Goal: Transaction & Acquisition: Obtain resource

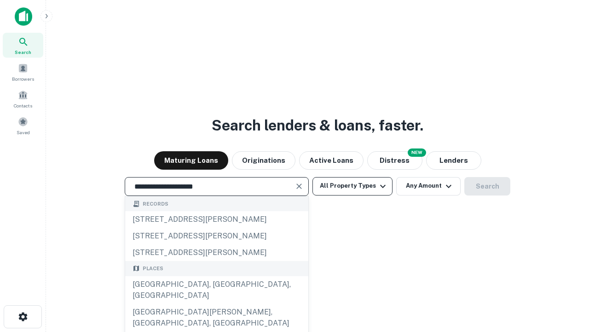
click at [216, 303] on div "[GEOGRAPHIC_DATA], [GEOGRAPHIC_DATA], [GEOGRAPHIC_DATA]" at bounding box center [216, 290] width 183 height 28
click at [353, 186] on button "All Property Types" at bounding box center [353, 186] width 80 height 18
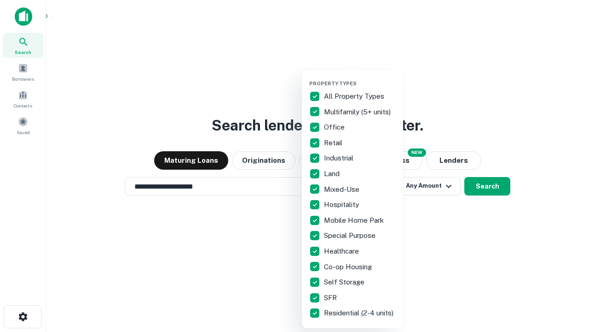
type input "**********"
click at [360, 77] on button "button" at bounding box center [359, 77] width 101 height 0
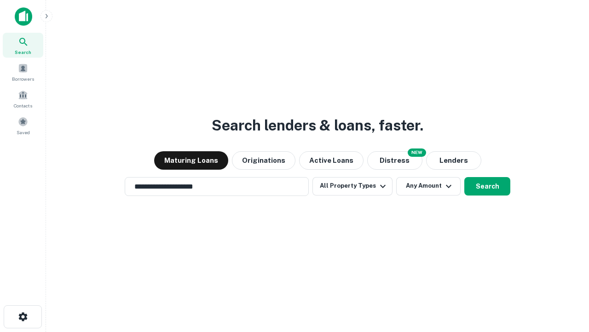
scroll to position [14, 0]
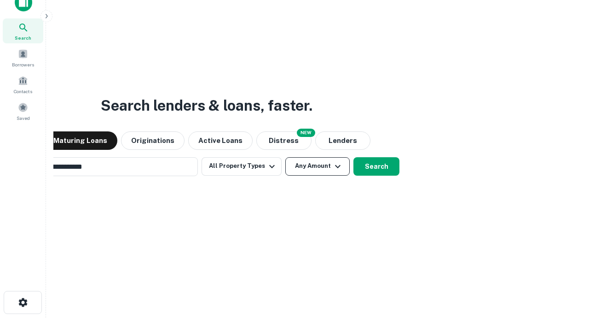
click at [286, 157] on button "Any Amount" at bounding box center [318, 166] width 64 height 18
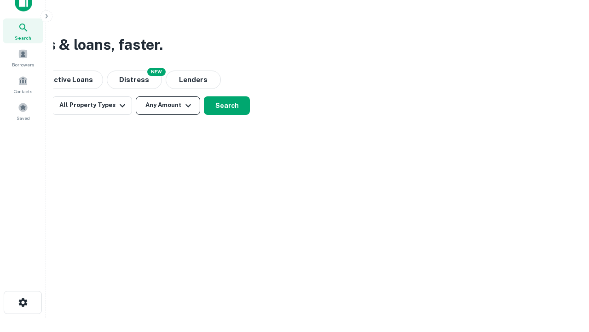
scroll to position [15, 0]
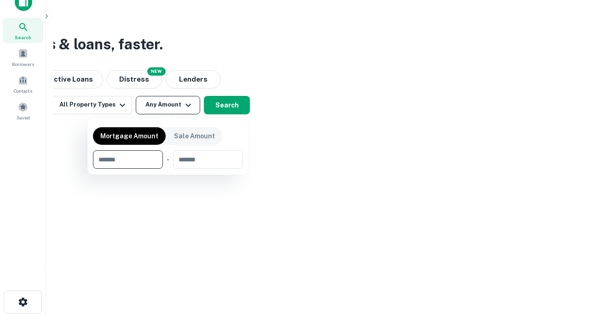
type input "*******"
click at [168, 169] on button "button" at bounding box center [168, 169] width 150 height 0
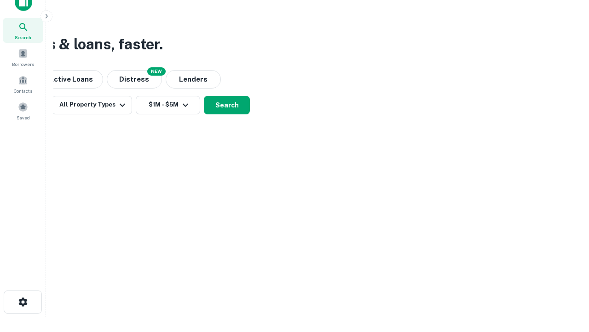
scroll to position [14, 0]
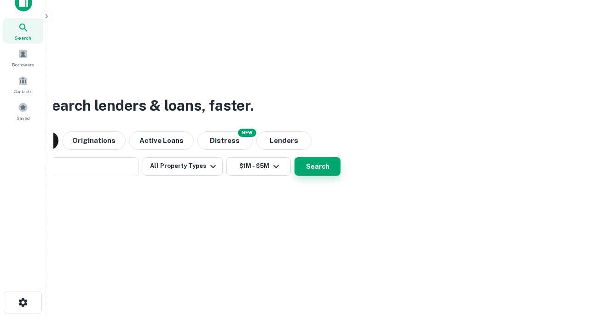
click at [295, 157] on button "Search" at bounding box center [318, 166] width 46 height 18
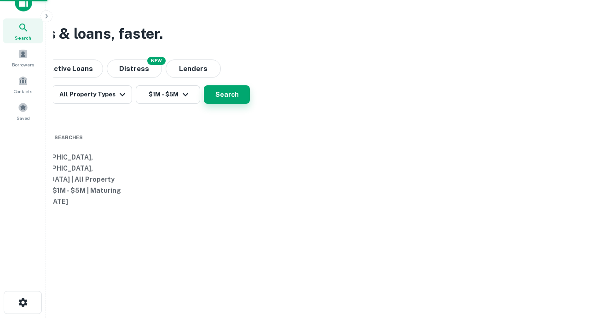
scroll to position [15, 0]
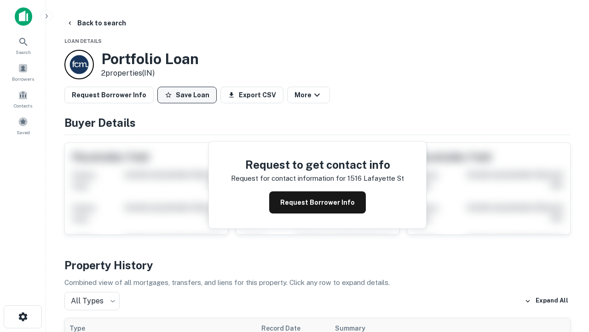
click at [187, 95] on button "Save Loan" at bounding box center [186, 95] width 59 height 17
click at [189, 95] on button "Loan Saved" at bounding box center [189, 95] width 64 height 17
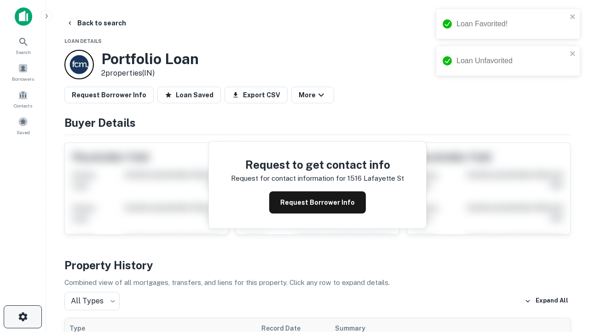
click at [23, 316] on icon "button" at bounding box center [22, 316] width 11 height 11
